Goal: Transaction & Acquisition: Obtain resource

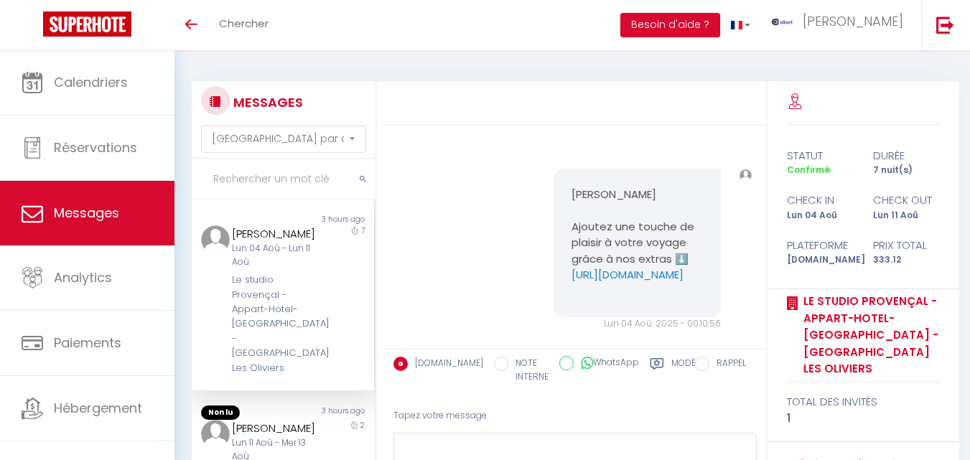
select select "message"
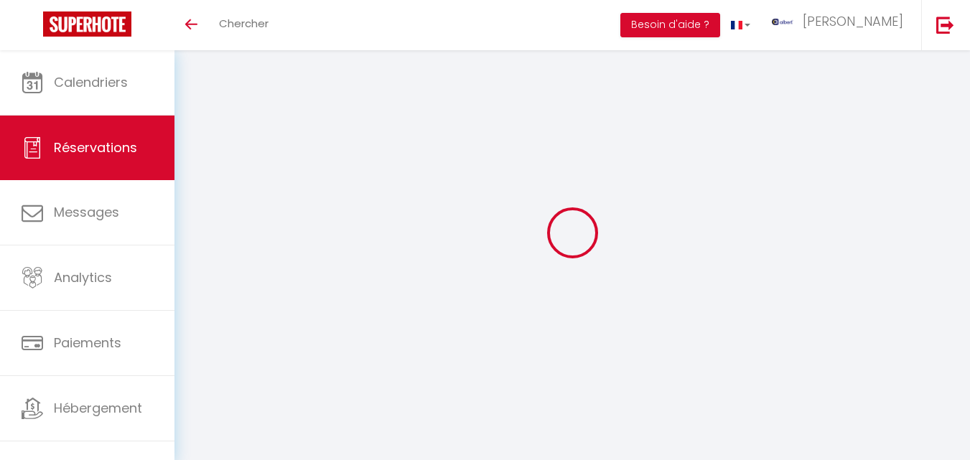
select select "not_cancelled"
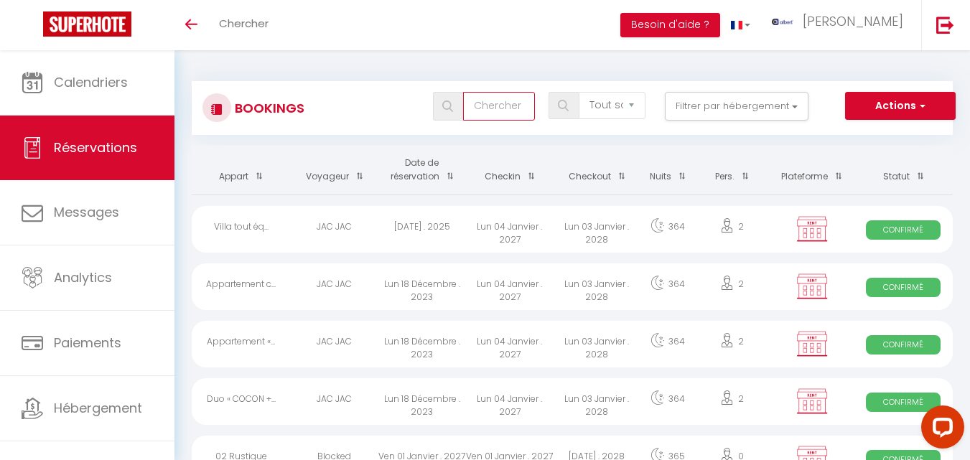
click at [488, 114] on input "text" at bounding box center [499, 106] width 72 height 29
type input "udo pflqnw"
select select
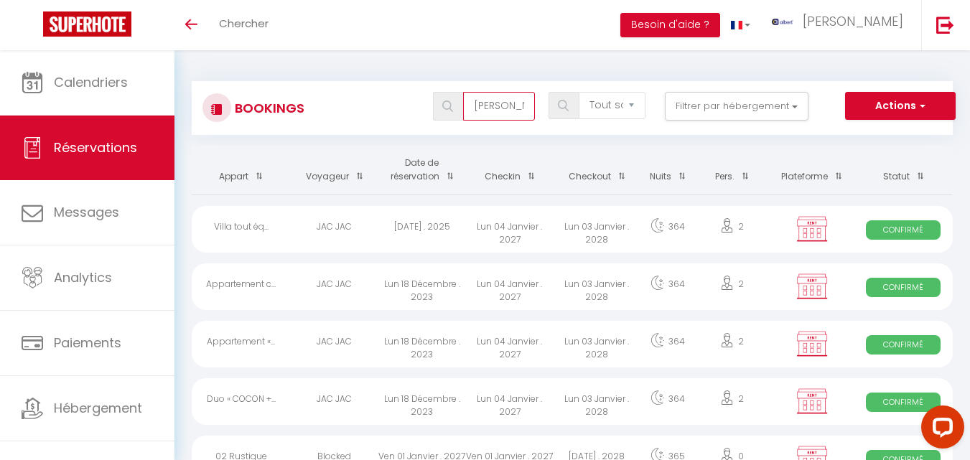
select select
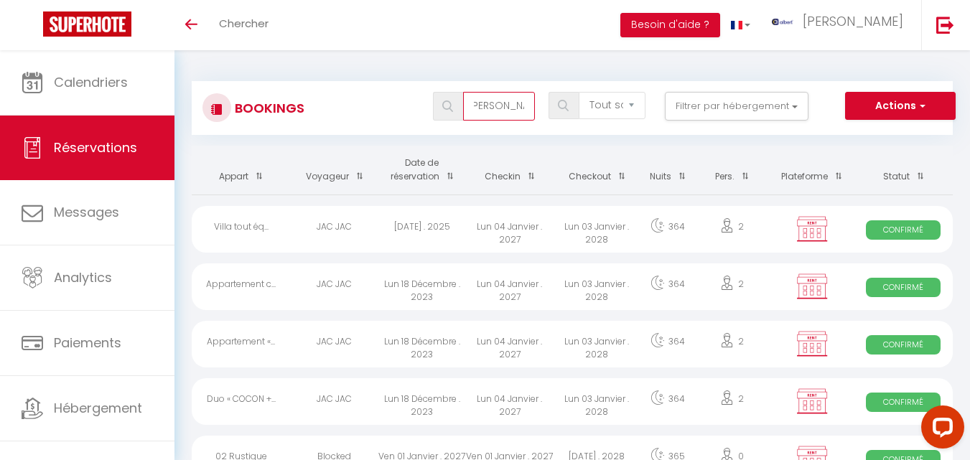
type input "udo pflqn"
select select
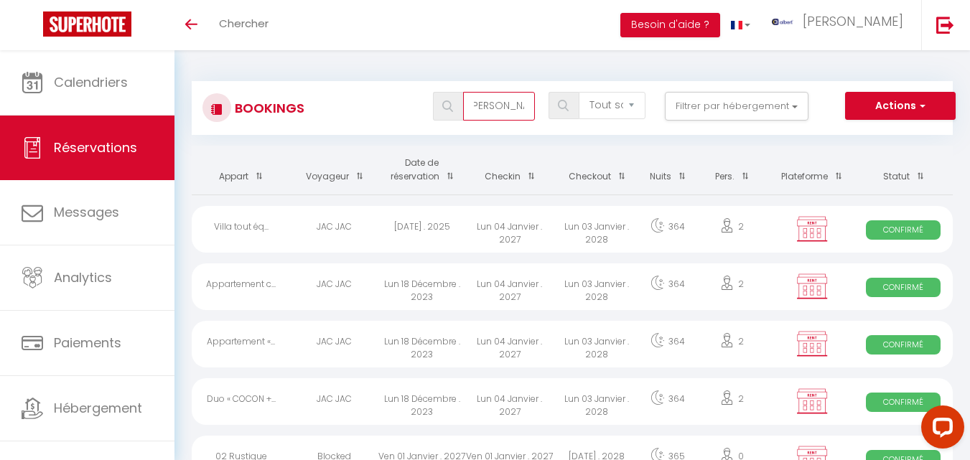
select select
type input "udo pflq"
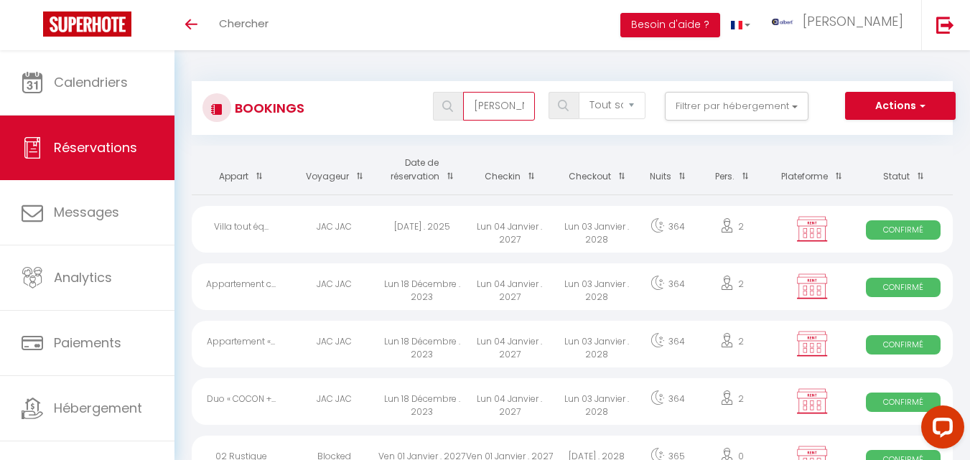
select select
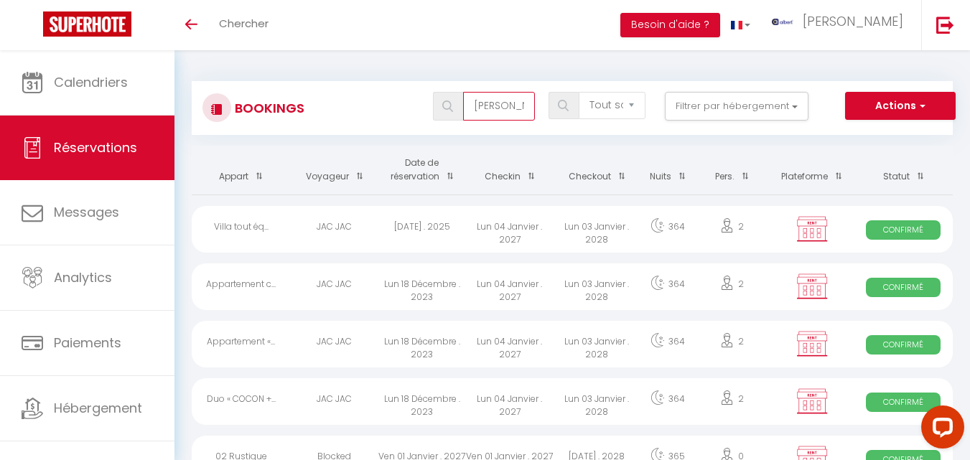
select select
type input "udo pfl"
select select
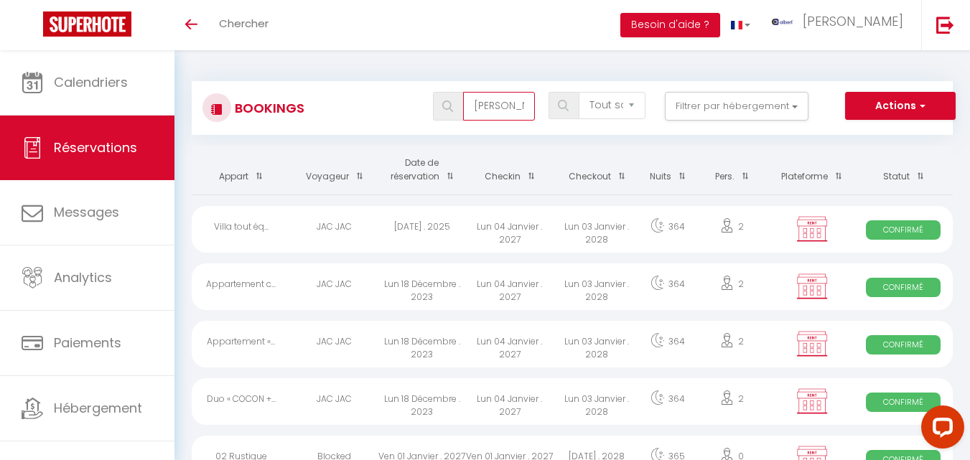
select select
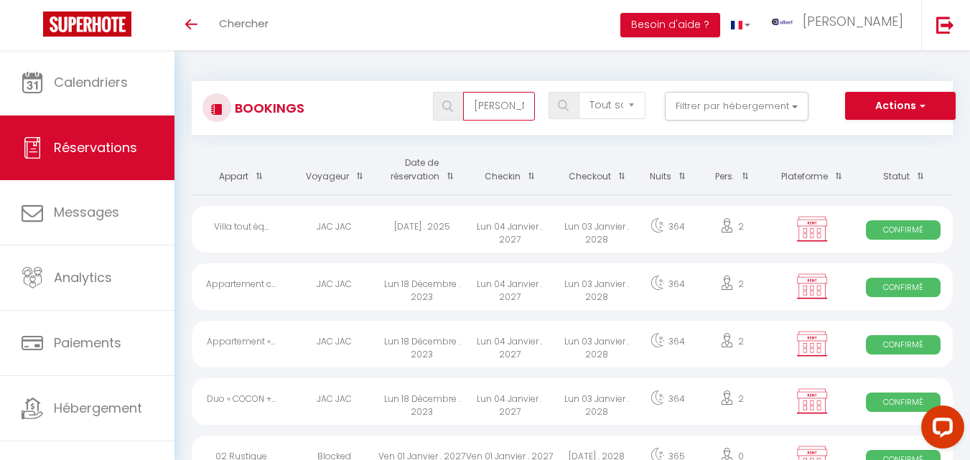
scroll to position [0, 1]
type input "udo pflanz"
click at [457, 103] on span at bounding box center [448, 106] width 30 height 29
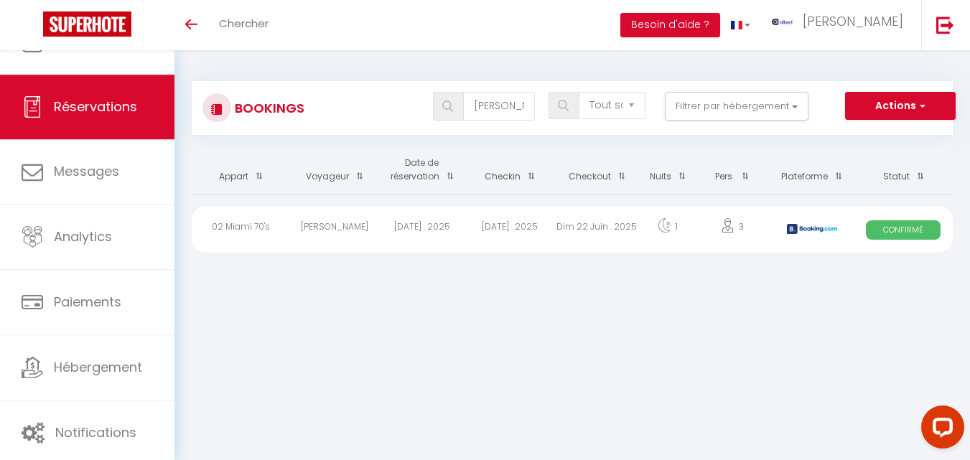
click at [543, 228] on div "Sam 21 Juin . 2025" at bounding box center [510, 229] width 88 height 47
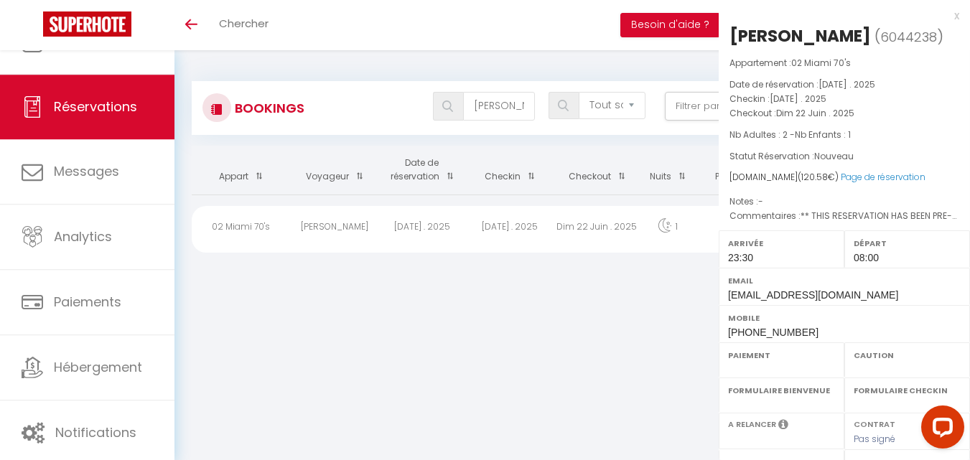
select select "OK"
select select "KO"
select select "0"
select select "1"
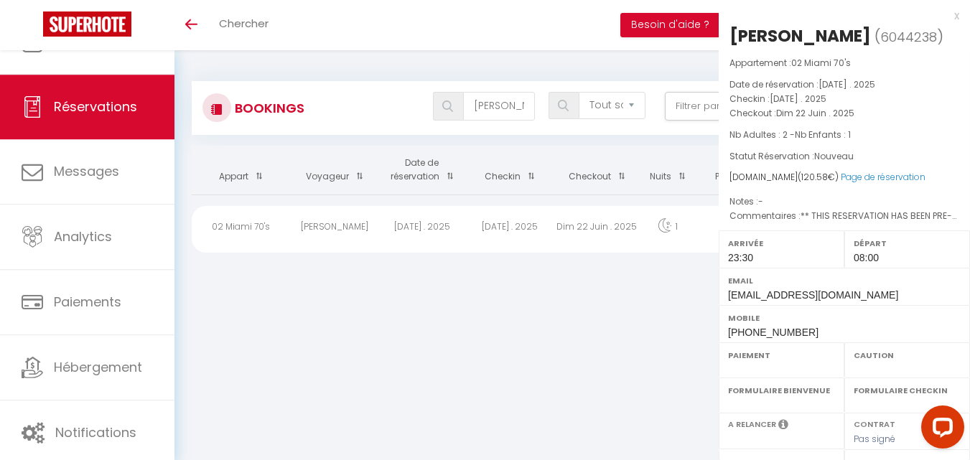
select select
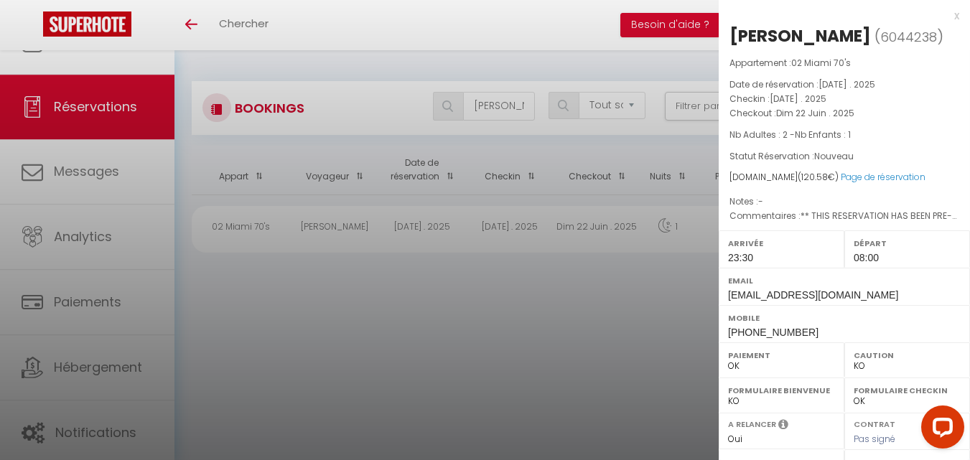
click at [605, 225] on div at bounding box center [485, 230] width 970 height 460
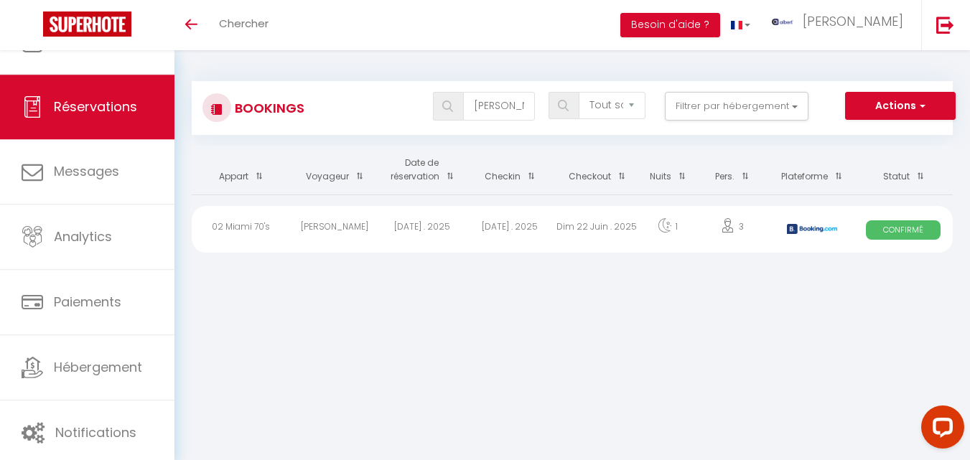
click at [615, 224] on div "Dim 22 Juin . 2025" at bounding box center [598, 229] width 88 height 47
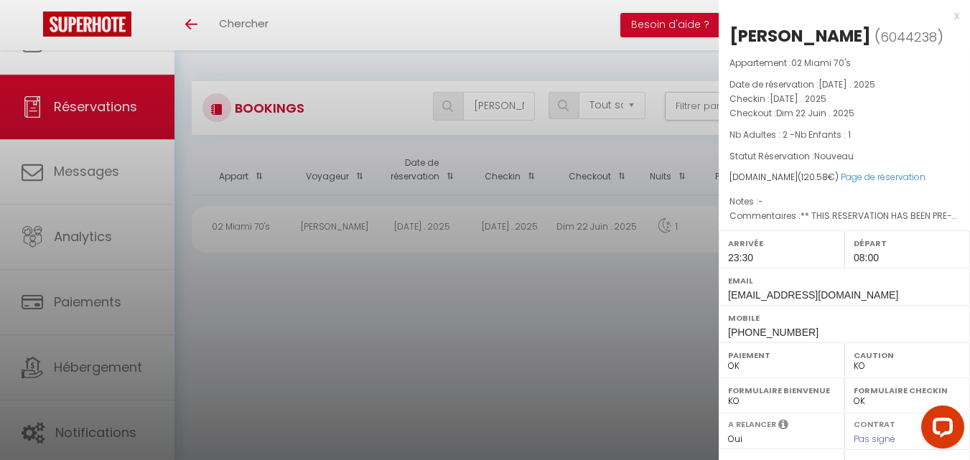
select select
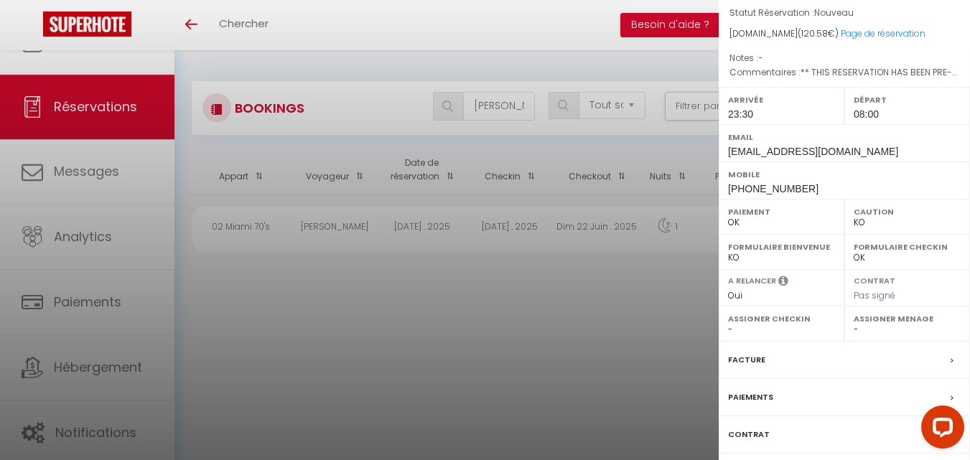
click at [773, 357] on div "Facture" at bounding box center [844, 360] width 251 height 37
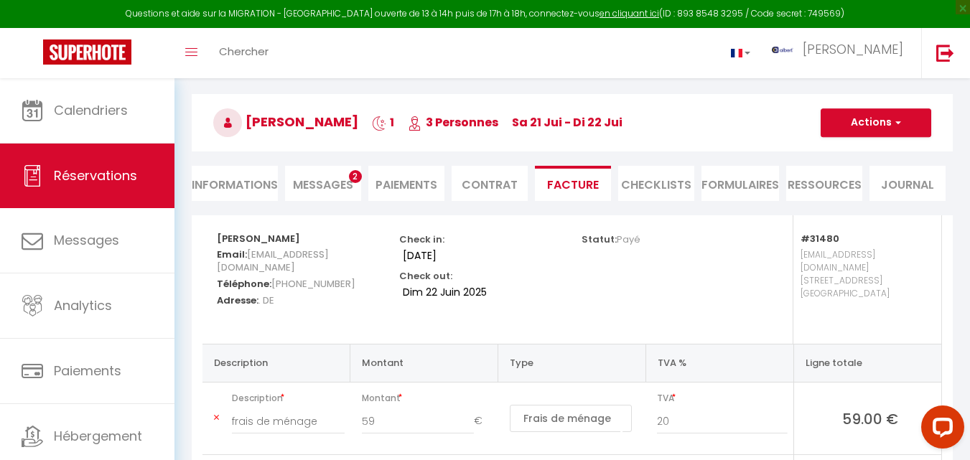
scroll to position [72, 0]
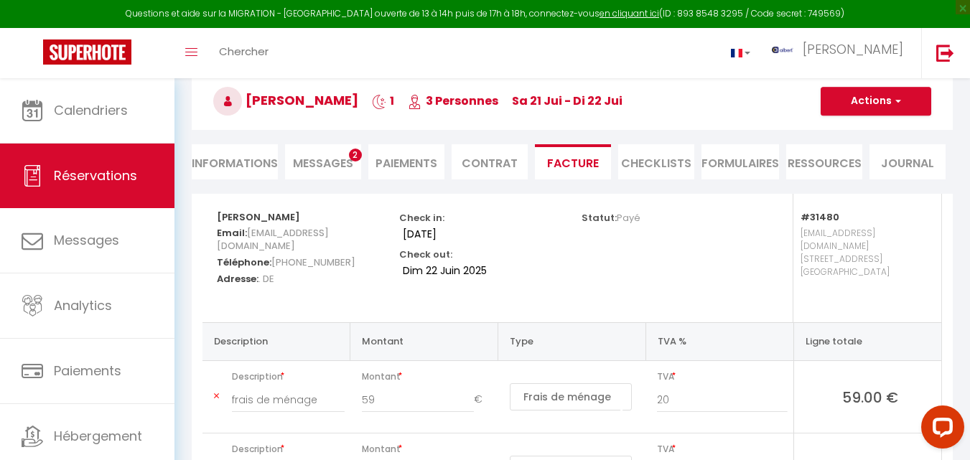
click at [322, 161] on span "Messages" at bounding box center [323, 163] width 60 height 17
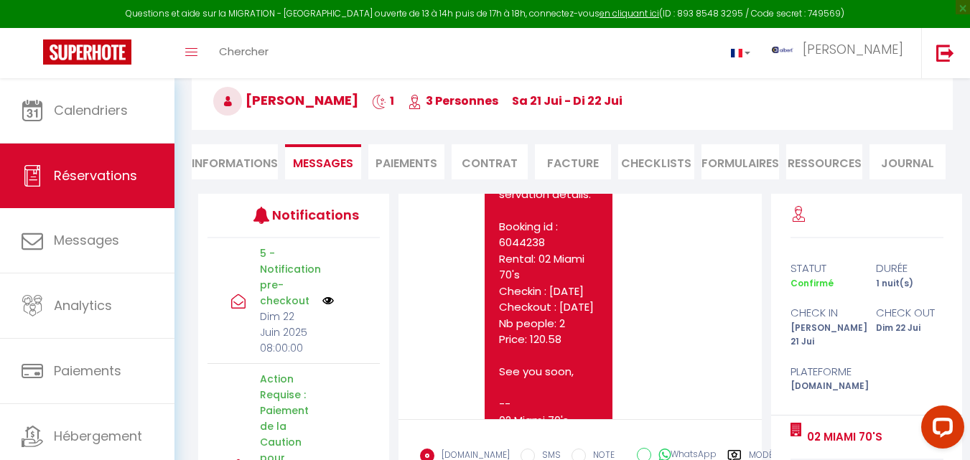
scroll to position [13494, 0]
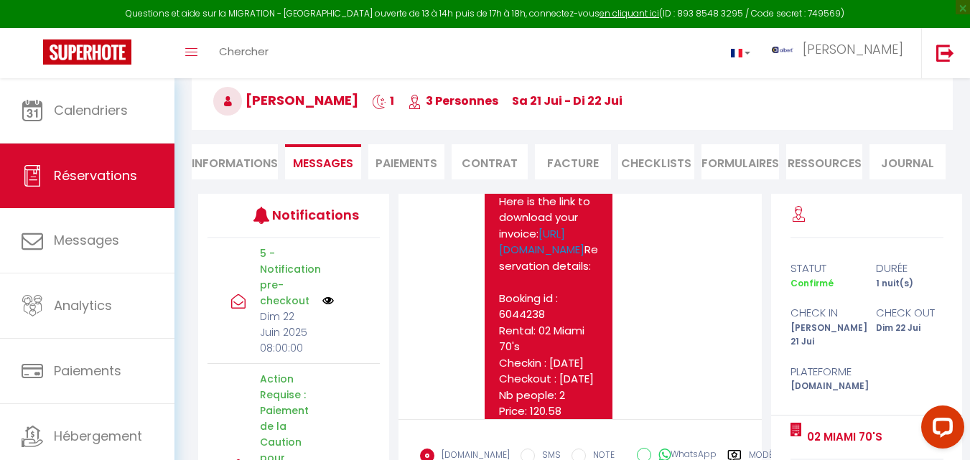
drag, startPoint x: 553, startPoint y: 236, endPoint x: 597, endPoint y: 373, distance: 143.3
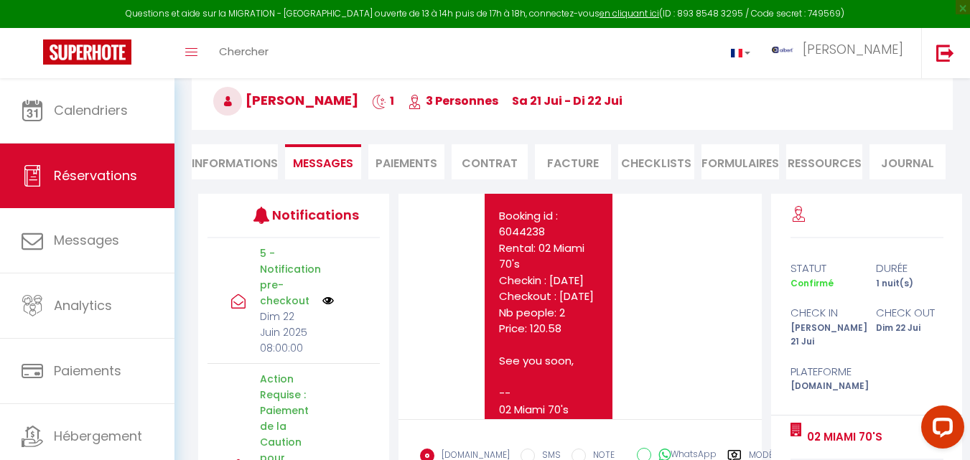
scroll to position [13367, 0]
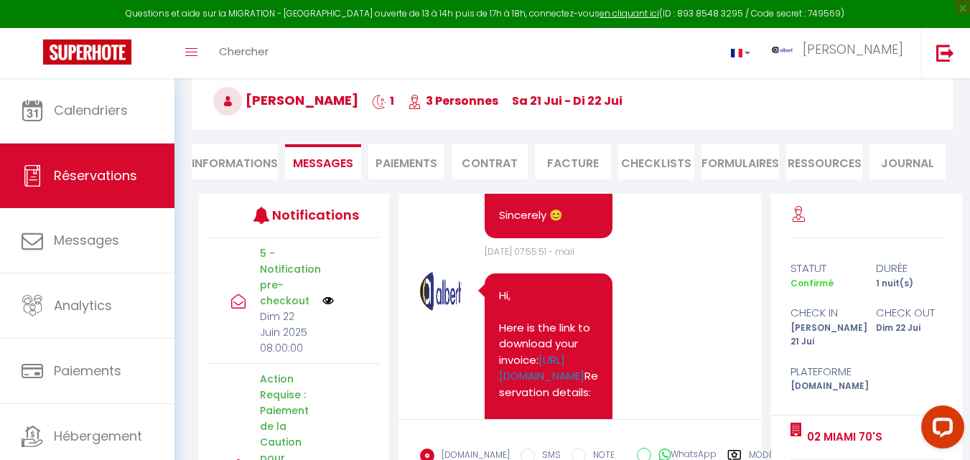
drag, startPoint x: 586, startPoint y: 326, endPoint x: 549, endPoint y: 363, distance: 52.3
copy pre "Good mornig together I need an invoice, please. here the adress Udo Pflanz Unte…"
click at [589, 163] on li "Facture" at bounding box center [573, 161] width 76 height 35
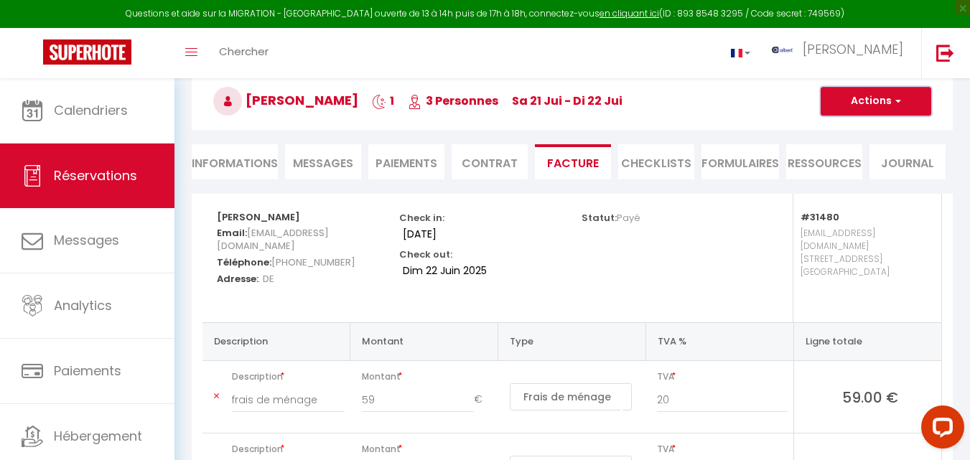
click at [884, 98] on button "Actions" at bounding box center [876, 101] width 111 height 29
click at [855, 150] on link "Aperçu et éditer" at bounding box center [865, 151] width 121 height 19
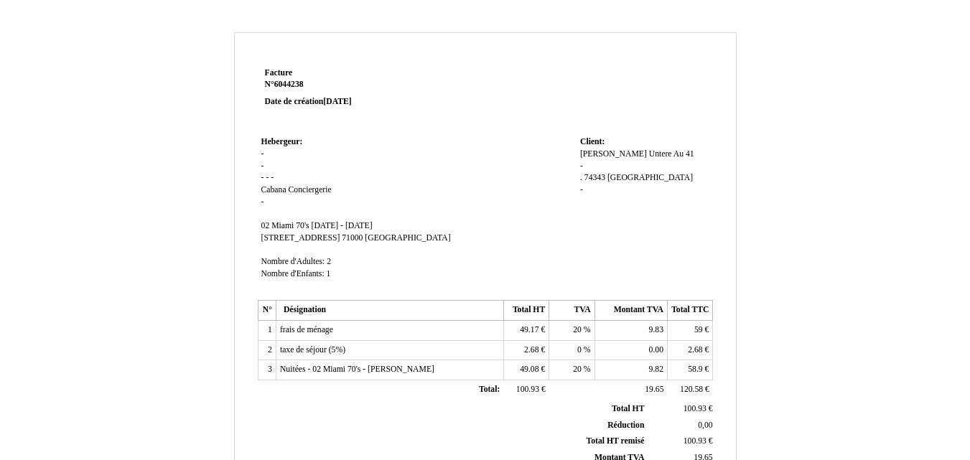
click at [637, 182] on span "74343 [GEOGRAPHIC_DATA]" at bounding box center [638, 177] width 108 height 9
click at [649, 157] on span "Untere Au 41" at bounding box center [671, 153] width 45 height 9
click at [649, 157] on div "[PERSON_NAME] [PERSON_NAME] Untere Au 41 Untere Au 41 - . . 74343 [GEOGRAPHIC_D…" at bounding box center [644, 186] width 129 height 75
click at [0, 0] on span "Untere Au 41" at bounding box center [0, 0] width 0 height 0
click at [646, 203] on div "Udo Pflanz Udo Pflanz Untere Au 41 Untere Au 41 - . . 74343 Sachsenheim 74343 S…" at bounding box center [644, 186] width 129 height 75
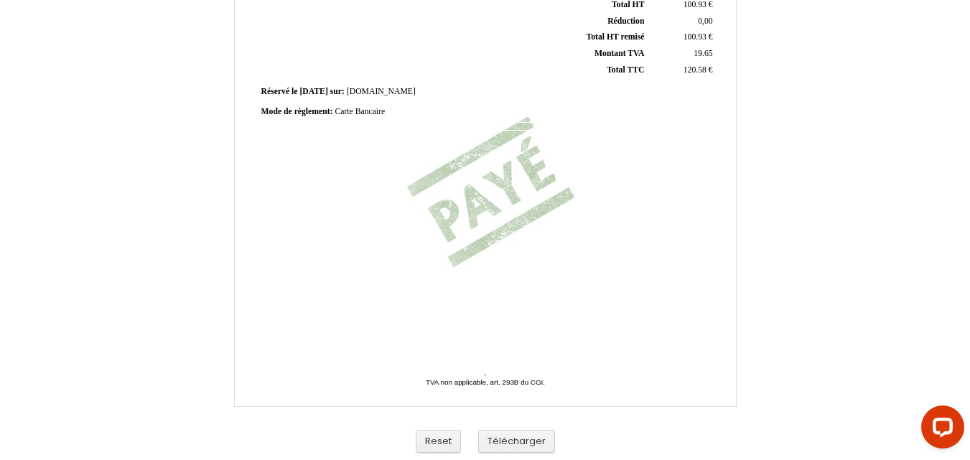
scroll to position [406, 0]
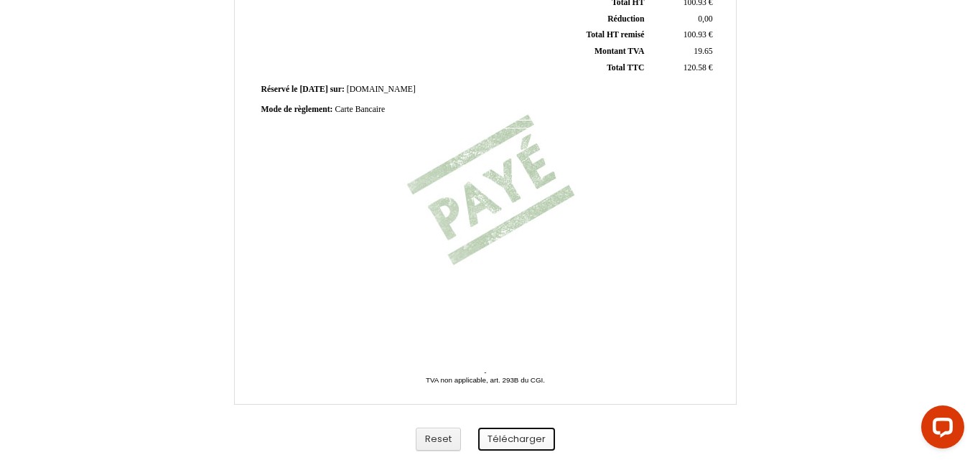
click at [522, 436] on button "Télécharger" at bounding box center [516, 440] width 77 height 24
click at [26, 200] on div "Facture Facture N° 6044238 6044238 Date de création 21 June 2025 Hebergeur: Heb…" at bounding box center [485, 36] width 970 height 849
